Goal: Navigation & Orientation: Go to known website

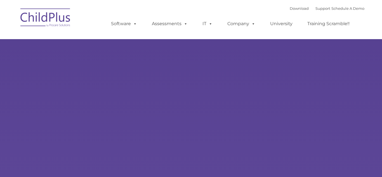
type input ""
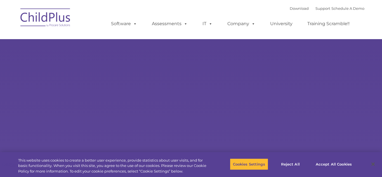
select select "MEDIUM"
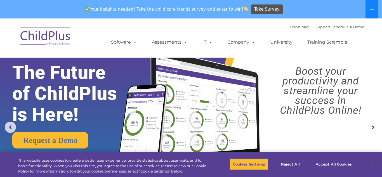
click at [372, 10] on icon at bounding box center [372, 9] width 4 height 4
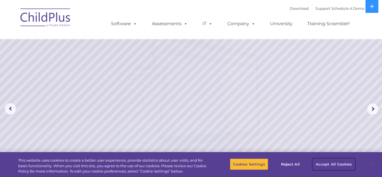
click at [323, 164] on button "Accept All Cookies" at bounding box center [334, 164] width 42 height 12
